Goal: Task Accomplishment & Management: Complete application form

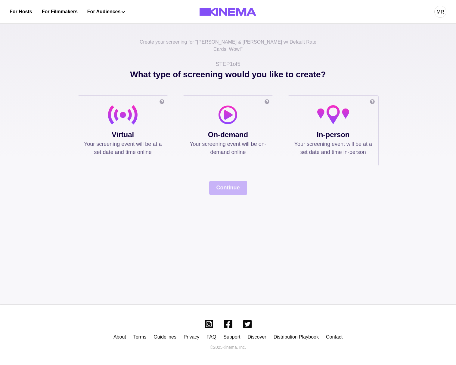
drag, startPoint x: 138, startPoint y: 117, endPoint x: 187, endPoint y: 156, distance: 61.7
click at [139, 118] on div at bounding box center [123, 117] width 78 height 24
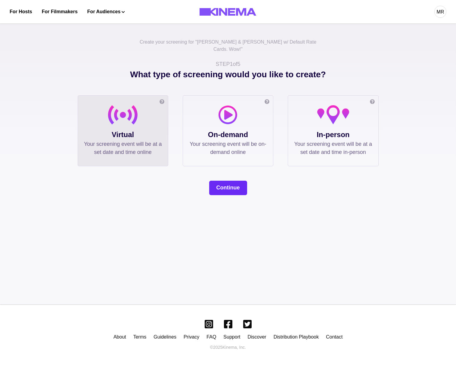
click at [222, 181] on button "Continue" at bounding box center [228, 188] width 38 height 14
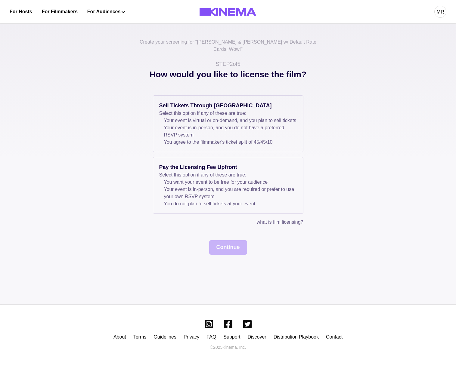
drag, startPoint x: 176, startPoint y: 123, endPoint x: 208, endPoint y: 219, distance: 101.0
click at [176, 123] on li "Your event is virtual or on-demand, and you plan to sell tickets" at bounding box center [230, 120] width 133 height 7
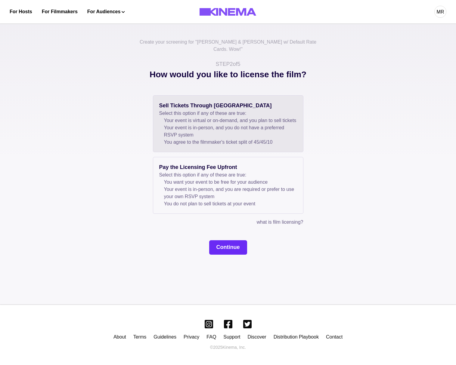
drag, startPoint x: 216, startPoint y: 256, endPoint x: 219, endPoint y: 253, distance: 4.5
click at [216, 256] on div "Create your screening for " Allan & Suzi w/ Default Rate Cards. Wow! " STEP 2 o…" at bounding box center [228, 162] width 456 height 286
drag, startPoint x: 220, startPoint y: 252, endPoint x: 211, endPoint y: 225, distance: 28.4
click at [220, 252] on button "Continue" at bounding box center [228, 247] width 38 height 14
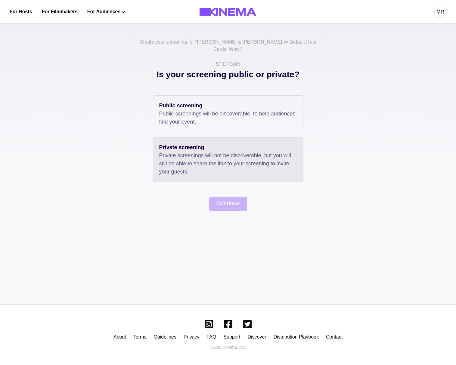
click at [180, 156] on p "Private screenings will not be discoverable, but you will still be able to shar…" at bounding box center [228, 164] width 138 height 24
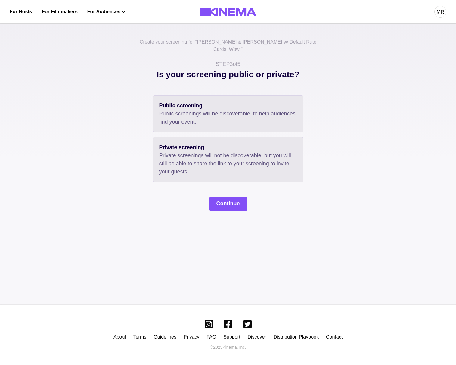
drag, startPoint x: 204, startPoint y: 115, endPoint x: 206, endPoint y: 119, distance: 5.3
click at [204, 115] on p "Public screenings will be discoverable, to help audiences find your event." at bounding box center [228, 118] width 138 height 16
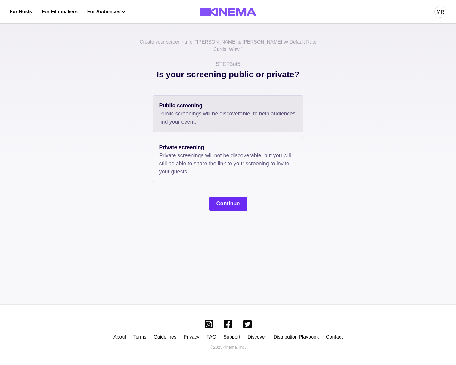
click at [239, 200] on button "Continue" at bounding box center [228, 204] width 38 height 14
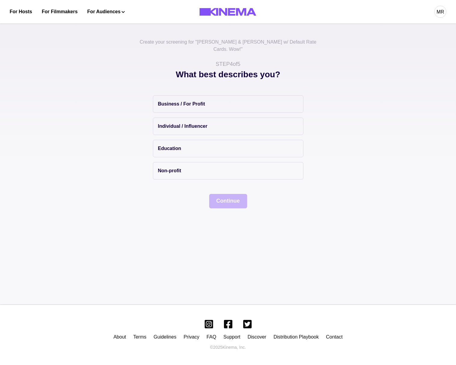
click at [191, 106] on div "Business / For Profit Individual / Influencer Education Non-profit" at bounding box center [228, 137] width 150 height 84
drag, startPoint x: 205, startPoint y: 146, endPoint x: 205, endPoint y: 174, distance: 28.0
click at [205, 149] on button "Education" at bounding box center [228, 148] width 150 height 17
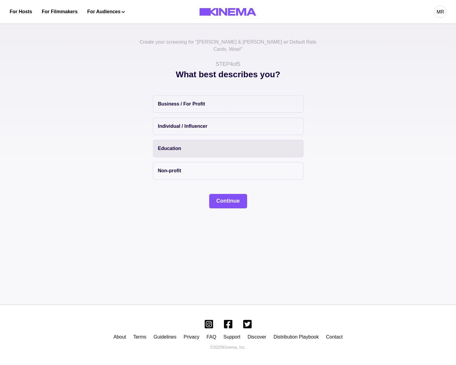
click at [206, 177] on div "Business / For Profit Individual / Influencer Education Non-profit Continue" at bounding box center [228, 151] width 301 height 113
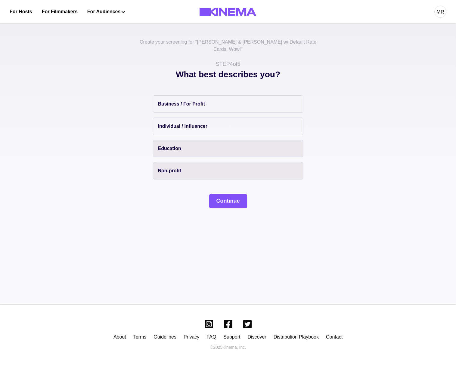
click at [201, 167] on button "Non-profit" at bounding box center [228, 170] width 150 height 17
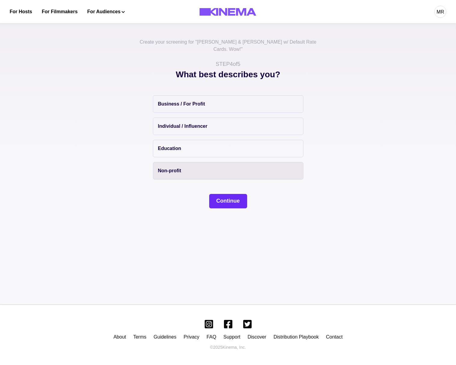
click at [215, 194] on button "Continue" at bounding box center [228, 201] width 38 height 14
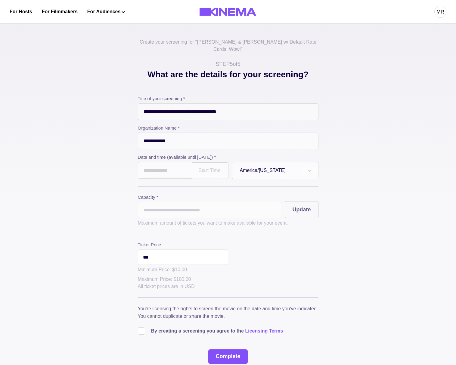
click at [228, 194] on label "Capacity *" at bounding box center [210, 197] width 144 height 7
click at [177, 163] on input "text" at bounding box center [165, 170] width 54 height 17
click at [192, 225] on td "25" at bounding box center [189, 229] width 11 height 8
type input "**********"
click at [165, 204] on input "*" at bounding box center [210, 210] width 144 height 17
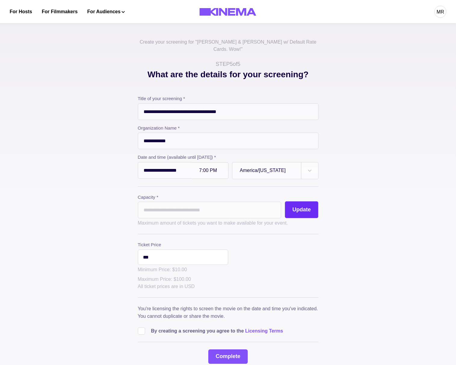
type input "**"
drag, startPoint x: 297, startPoint y: 204, endPoint x: 265, endPoint y: 222, distance: 37.2
click at [297, 204] on button "Update" at bounding box center [301, 209] width 33 height 17
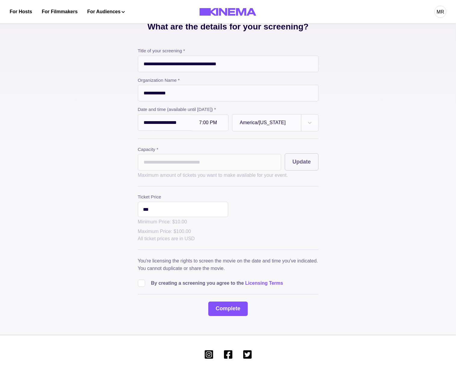
scroll to position [73, 0]
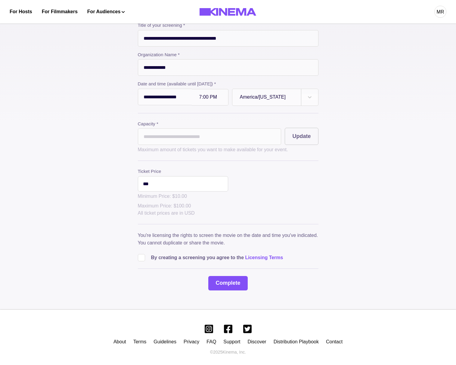
drag, startPoint x: 145, startPoint y: 250, endPoint x: 169, endPoint y: 261, distance: 25.7
click at [147, 254] on label at bounding box center [144, 257] width 13 height 7
click at [222, 282] on button "Complete" at bounding box center [227, 283] width 39 height 14
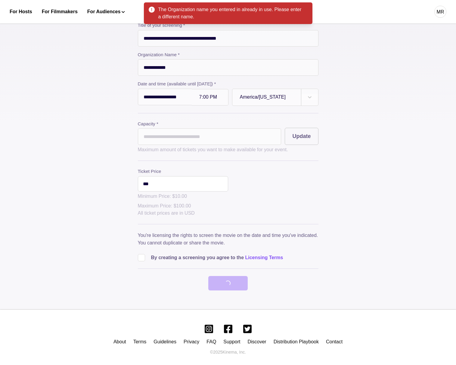
scroll to position [0, 0]
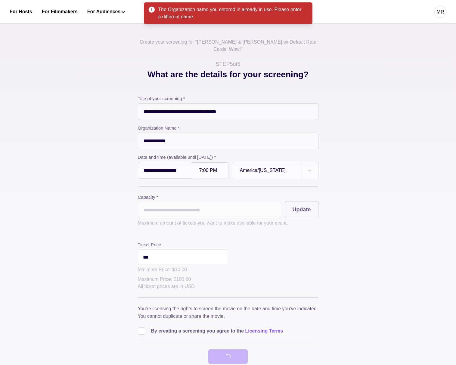
click at [165, 133] on input "**********" at bounding box center [228, 141] width 181 height 17
click at [156, 135] on input "**********" at bounding box center [228, 141] width 181 height 17
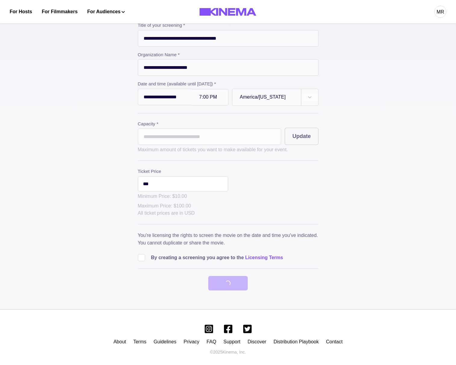
type input "**********"
drag, startPoint x: 188, startPoint y: 278, endPoint x: 185, endPoint y: 271, distance: 7.0
click at [188, 278] on div "**********" at bounding box center [228, 156] width 181 height 269
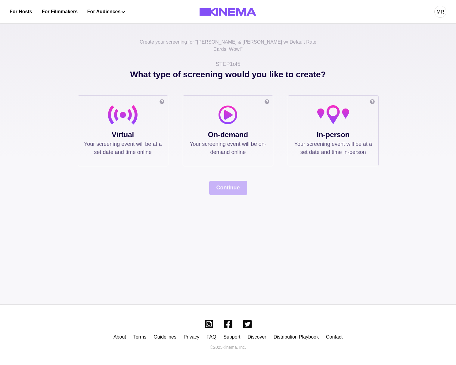
click at [129, 129] on p "Virtual" at bounding box center [123, 134] width 78 height 11
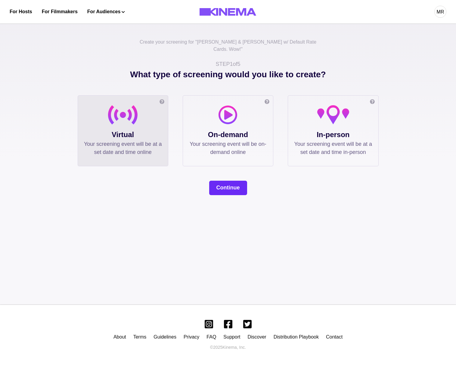
click at [241, 181] on button "Continue" at bounding box center [228, 188] width 38 height 14
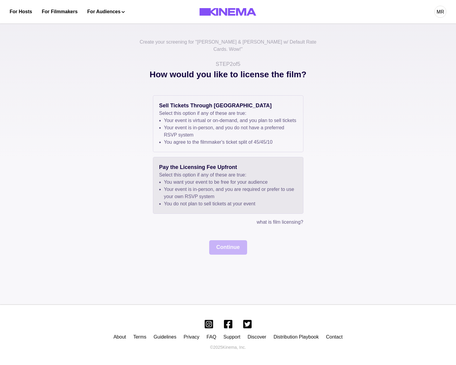
drag, startPoint x: 192, startPoint y: 116, endPoint x: 220, endPoint y: 186, distance: 75.4
click at [192, 117] on li "Your event is virtual or on-demand, and you plan to sell tickets" at bounding box center [230, 120] width 133 height 7
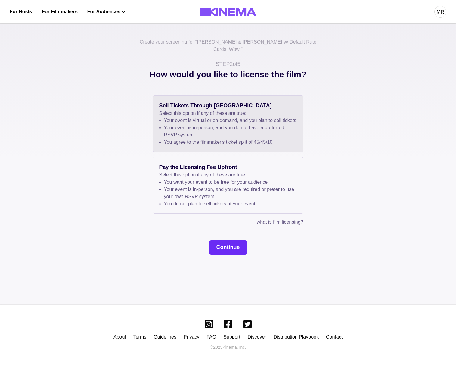
drag, startPoint x: 233, startPoint y: 269, endPoint x: 224, endPoint y: 245, distance: 26.2
click at [231, 266] on div "Create your screening for " Allan & Suzi w/ Default Rate Cards. Wow! " STEP 2 o…" at bounding box center [228, 162] width 456 height 286
click at [224, 245] on button "Continue" at bounding box center [228, 247] width 38 height 14
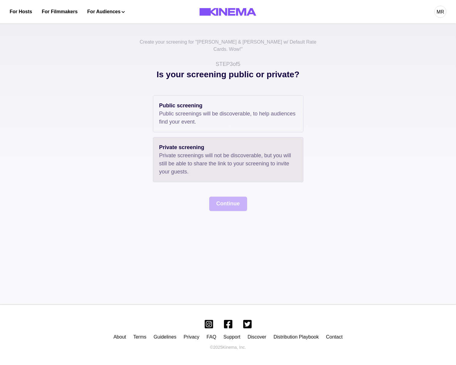
click at [174, 137] on div "Private screening Private screenings will not be discoverable, but you will sti…" at bounding box center [228, 159] width 150 height 45
drag, startPoint x: 205, startPoint y: 118, endPoint x: 241, endPoint y: 212, distance: 101.2
click at [205, 118] on p "Public screenings will be discoverable, to help audiences find your event." at bounding box center [228, 118] width 138 height 16
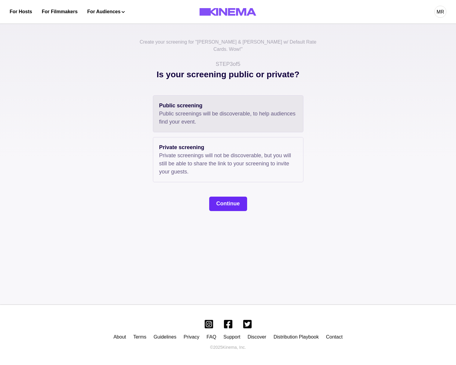
click at [231, 197] on button "Continue" at bounding box center [228, 204] width 38 height 14
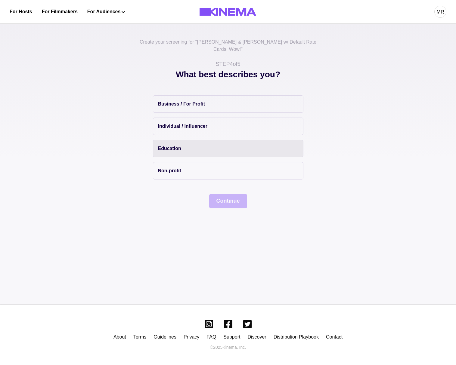
click at [185, 140] on button "Education" at bounding box center [228, 148] width 150 height 17
click at [215, 194] on button "Continue" at bounding box center [228, 201] width 38 height 14
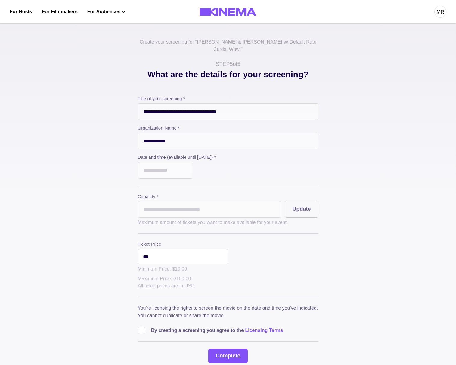
click at [222, 201] on input "*" at bounding box center [210, 209] width 144 height 17
drag, startPoint x: 162, startPoint y: 121, endPoint x: 162, endPoint y: 132, distance: 10.5
click at [162, 125] on label "Organization Name *" at bounding box center [228, 128] width 181 height 7
click at [162, 133] on input "**********" at bounding box center [228, 141] width 181 height 17
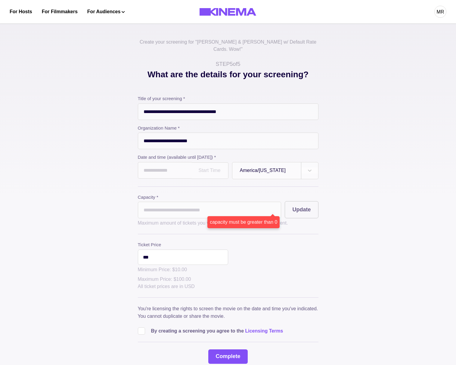
type input "**********"
drag, startPoint x: 151, startPoint y: 168, endPoint x: 167, endPoint y: 170, distance: 16.7
click at [151, 168] on input "text" at bounding box center [165, 170] width 54 height 17
click at [190, 225] on td "25" at bounding box center [189, 229] width 11 height 8
type input "**********"
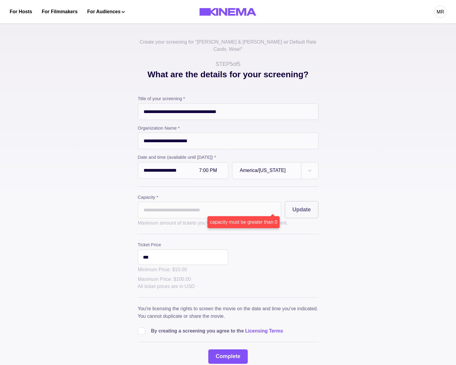
click at [161, 205] on input "*" at bounding box center [210, 210] width 144 height 17
type input "**"
click at [304, 220] on p "Maximum amount of tickets you want to make available for your event." at bounding box center [228, 223] width 181 height 7
click at [297, 211] on button "Update" at bounding box center [301, 209] width 33 height 17
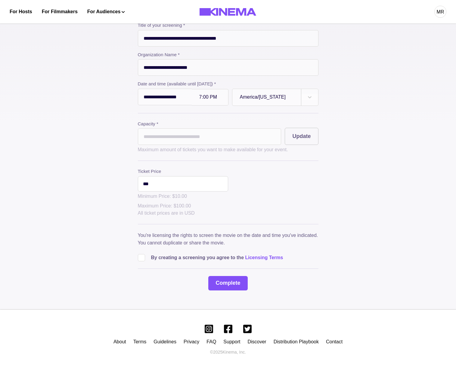
click at [138, 254] on label at bounding box center [144, 257] width 13 height 7
click at [222, 277] on button "Complete" at bounding box center [227, 283] width 39 height 14
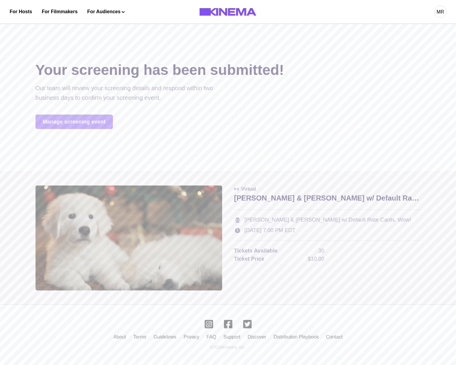
scroll to position [0, 0]
click at [83, 118] on link "Manage screening event" at bounding box center [74, 122] width 77 height 14
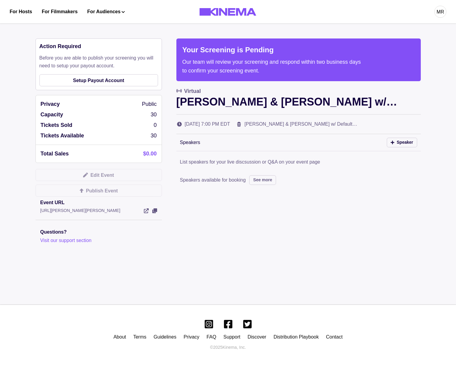
click at [91, 71] on div "Action Required Before you are able to publish your screening you will need to …" at bounding box center [99, 65] width 126 height 52
click at [92, 75] on link "Setup Payout Account" at bounding box center [98, 80] width 119 height 12
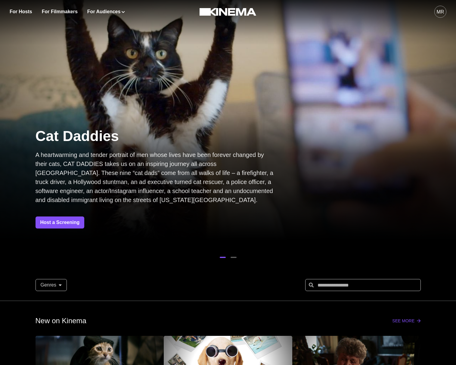
click at [442, 14] on div "MR" at bounding box center [441, 11] width 8 height 7
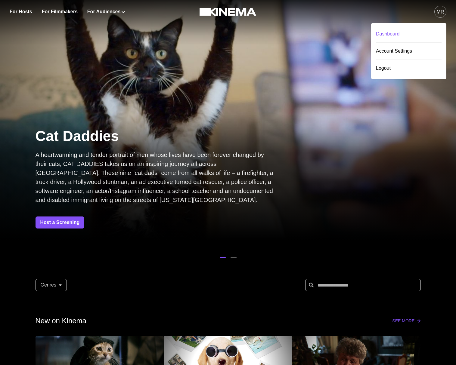
click at [391, 31] on div "Dashboard" at bounding box center [409, 34] width 66 height 17
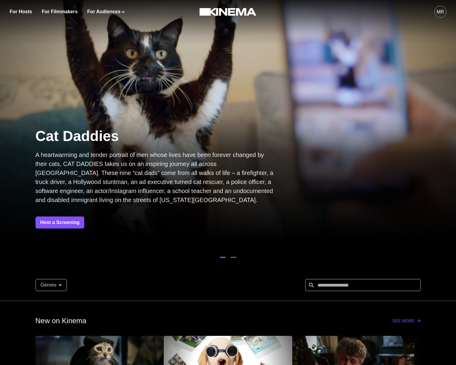
click at [437, 15] on div "MR" at bounding box center [441, 11] width 8 height 7
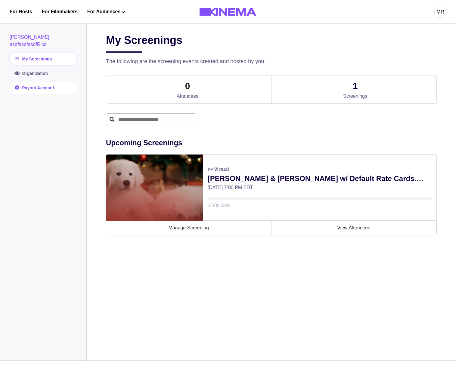
click at [45, 82] on link "Payout Account" at bounding box center [43, 88] width 67 height 12
